Goal: Task Accomplishment & Management: Use online tool/utility

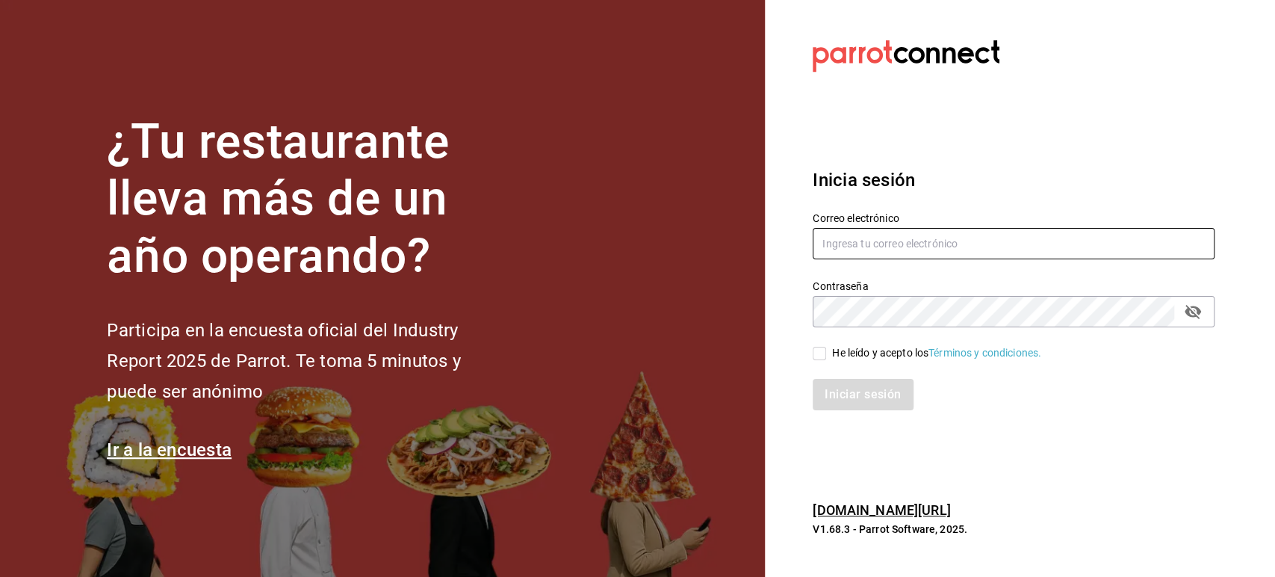
click at [854, 238] on input "text" at bounding box center [1014, 243] width 402 height 31
paste input "[EMAIL_ADDRESS][DOMAIN_NAME]"
type input "[EMAIL_ADDRESS][DOMAIN_NAME]"
click at [823, 353] on input "He leído y acepto los Términos y condiciones." at bounding box center [819, 353] width 13 height 13
checkbox input "true"
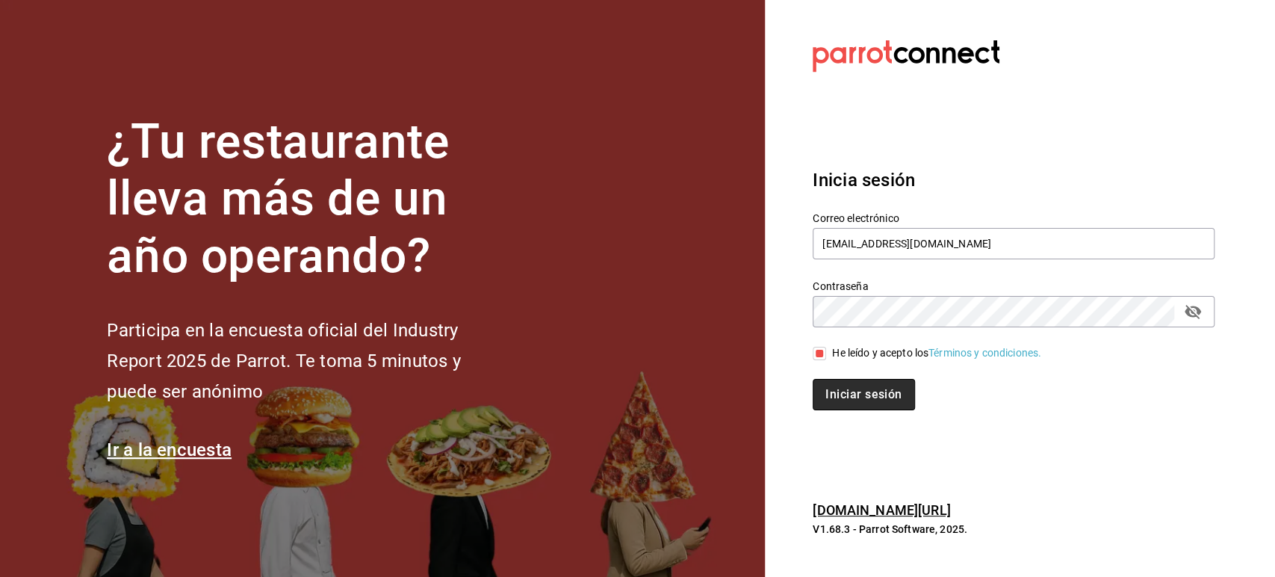
click at [854, 397] on button "Iniciar sesión" at bounding box center [864, 394] width 102 height 31
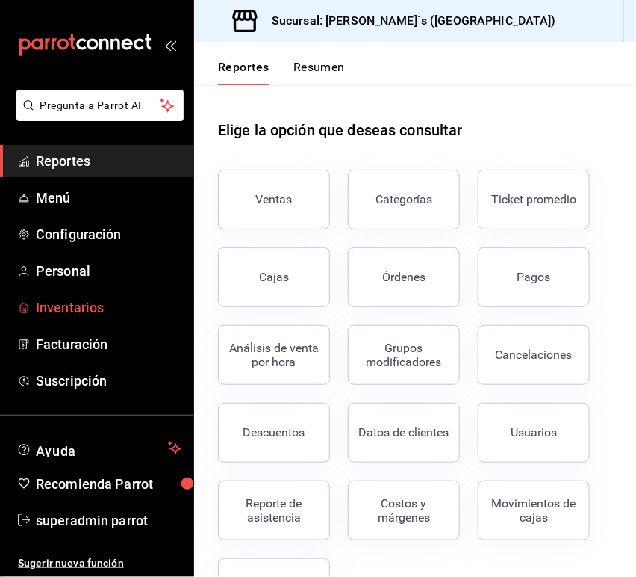
click at [63, 308] on span "Inventarios" at bounding box center [109, 307] width 146 height 20
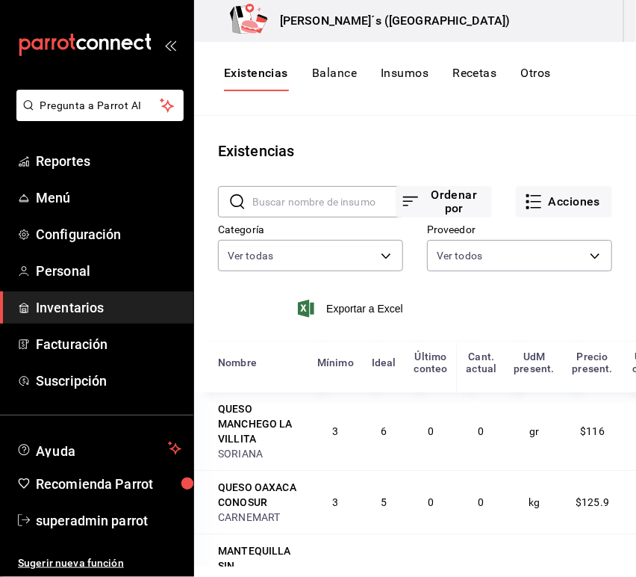
click at [406, 74] on button "Insumos" at bounding box center [405, 78] width 48 height 25
